Goal: Manage account settings

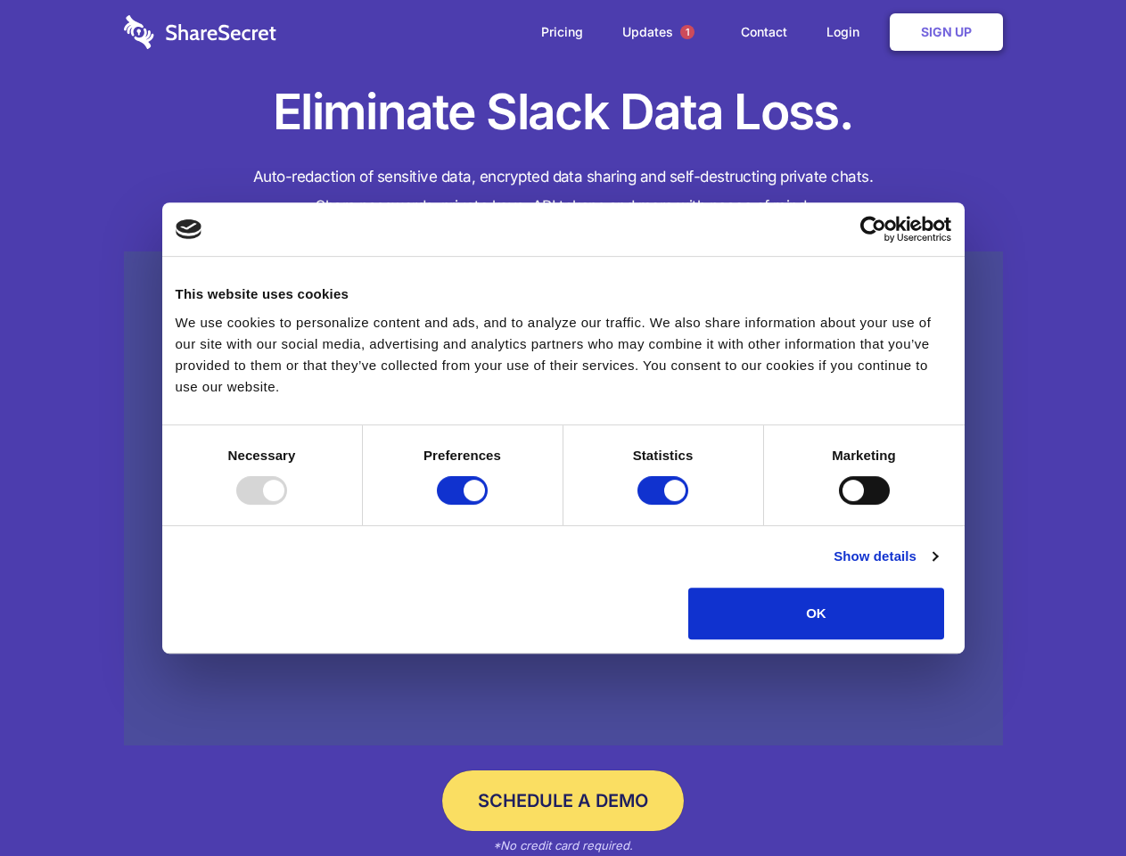
click at [287, 505] on div at bounding box center [261, 490] width 51 height 29
click at [488, 505] on input "Preferences" at bounding box center [462, 490] width 51 height 29
checkbox input "false"
click at [665, 505] on input "Statistics" at bounding box center [662, 490] width 51 height 29
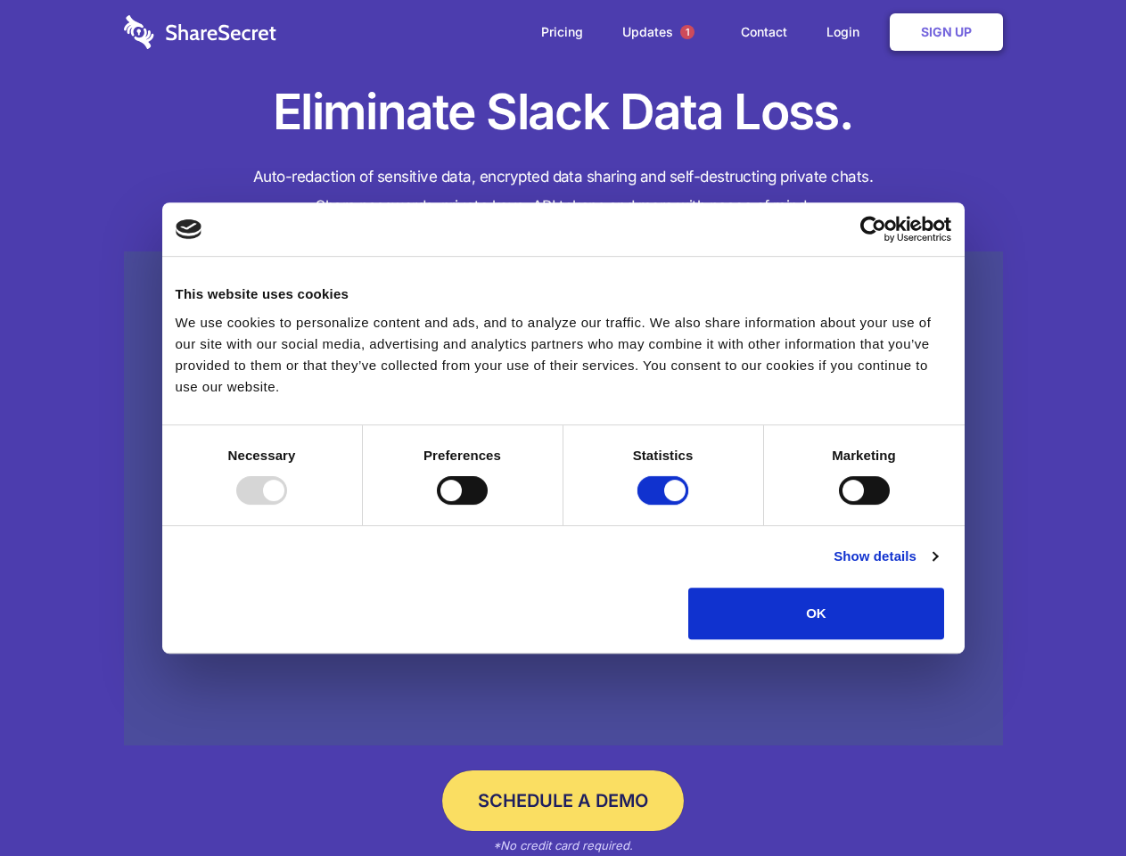
checkbox input "false"
click at [839, 505] on input "Marketing" at bounding box center [864, 490] width 51 height 29
checkbox input "true"
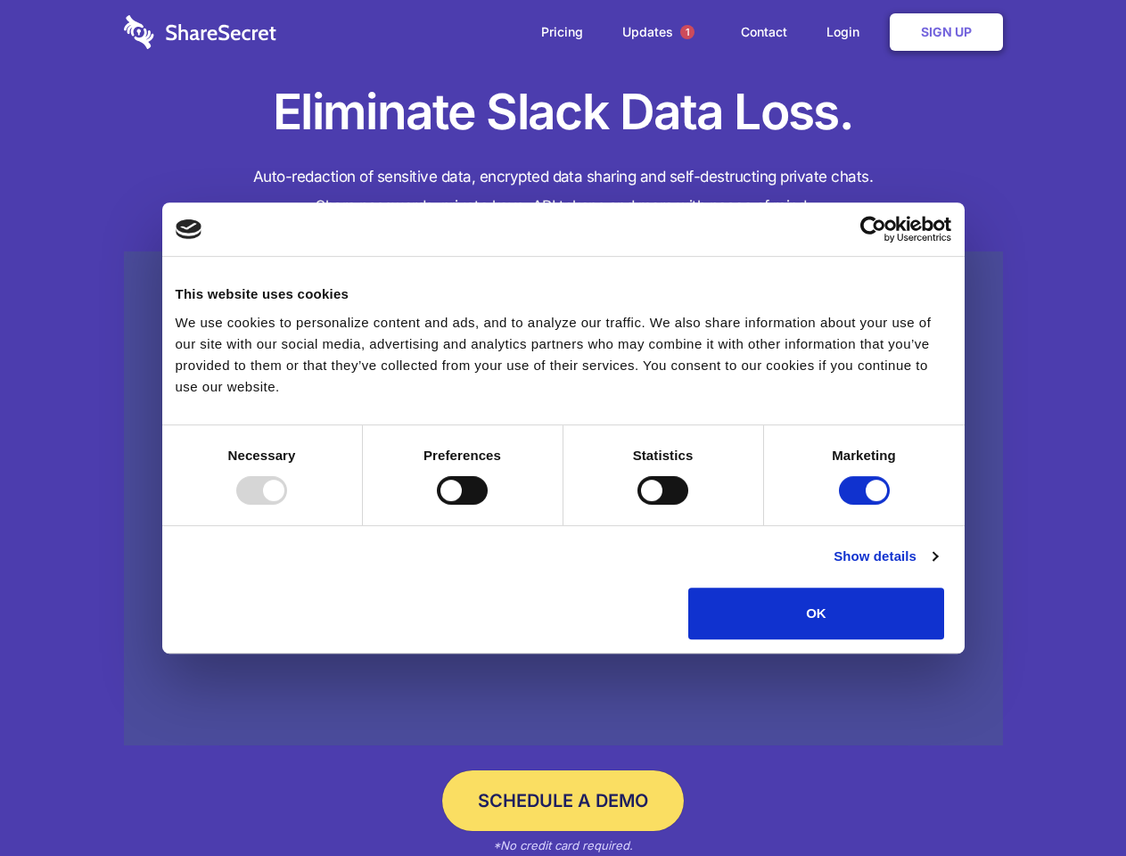
click at [937, 567] on link "Show details" at bounding box center [885, 556] width 103 height 21
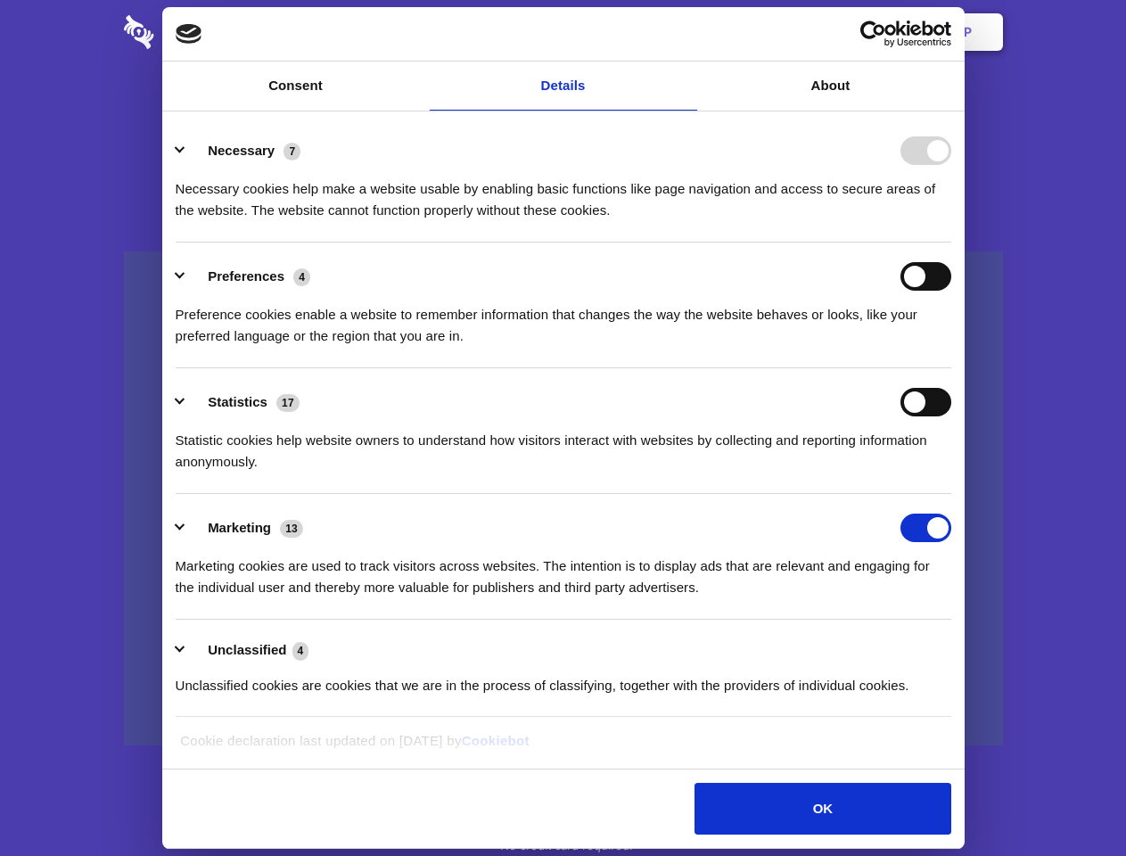
click at [951, 243] on li "Necessary 7 Necessary cookies help make a website usable by enabling basic func…" at bounding box center [564, 180] width 776 height 126
